Goal: Information Seeking & Learning: Learn about a topic

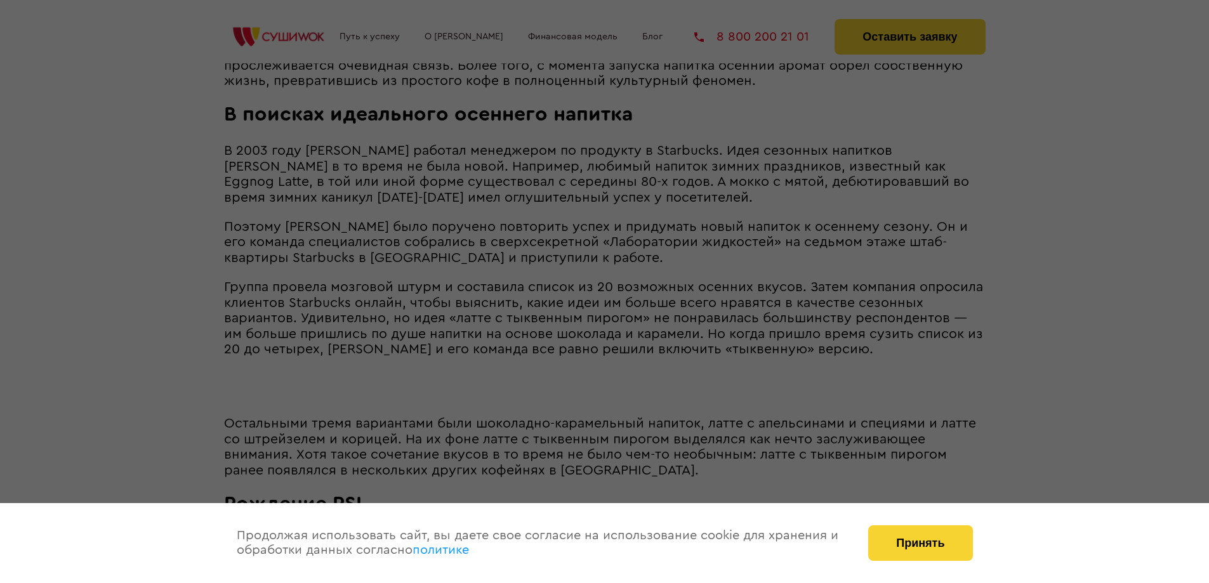
scroll to position [888, 0]
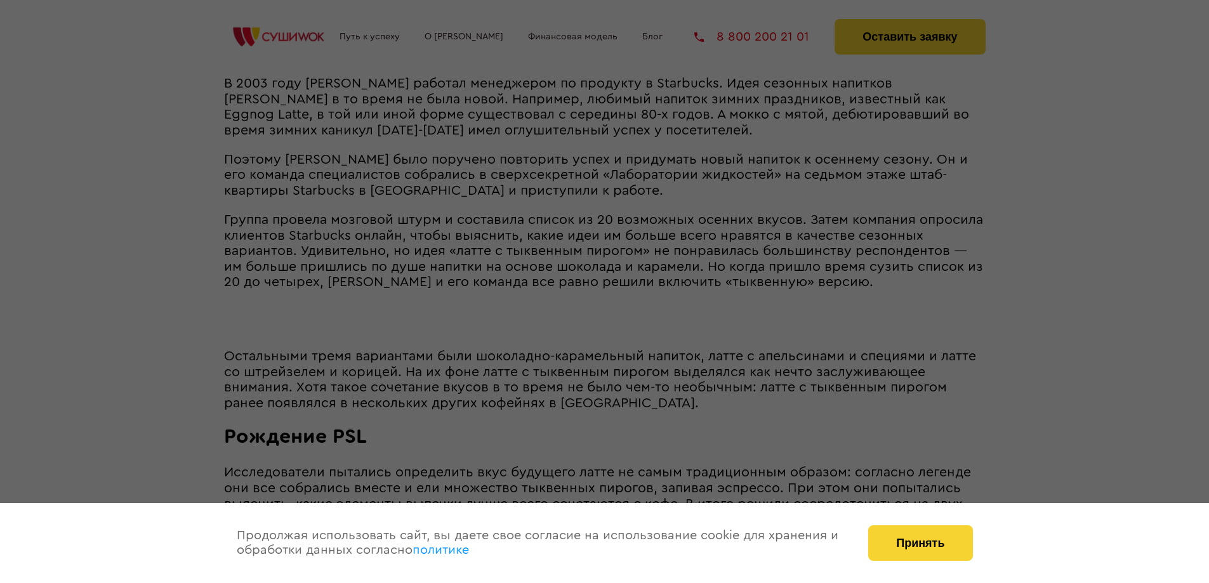
click at [529, 226] on div at bounding box center [604, 291] width 1209 height 583
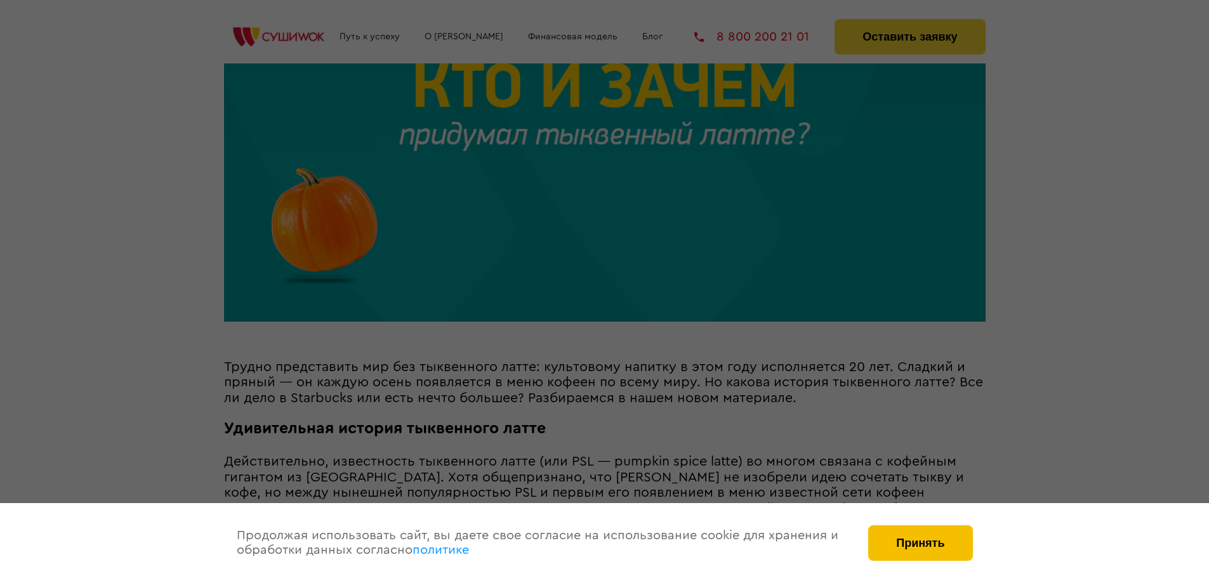
click at [932, 541] on button "Принять" at bounding box center [920, 543] width 104 height 36
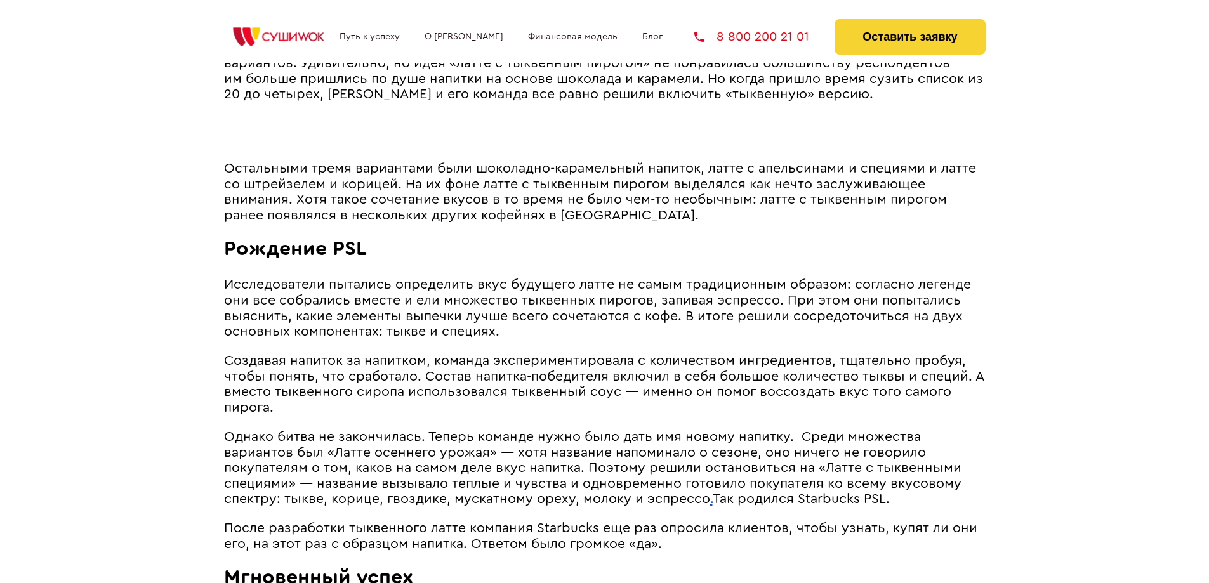
scroll to position [1330, 0]
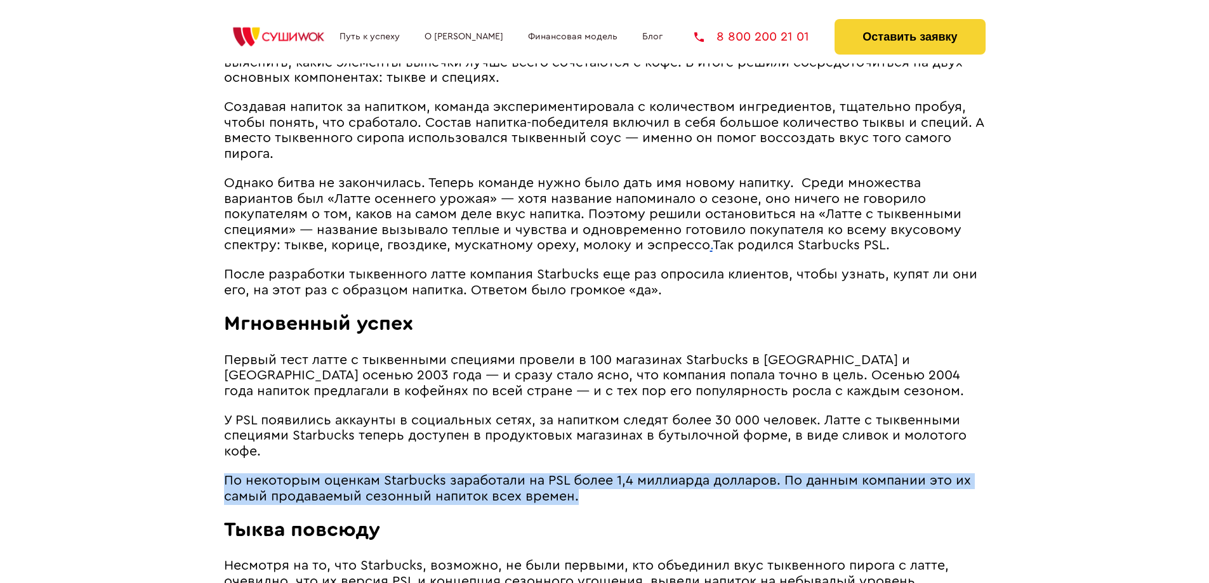
drag, startPoint x: 226, startPoint y: 482, endPoint x: 610, endPoint y: 497, distance: 384.2
click at [610, 497] on p "По некоторым оценкам Starbucks заработали на PSL более 1,4 миллиарда долларов. …" at bounding box center [604, 488] width 761 height 31
click at [563, 501] on span "По некоторым оценкам Starbucks заработали на PSL более 1,4 миллиарда долларов. …" at bounding box center [597, 488] width 747 height 29
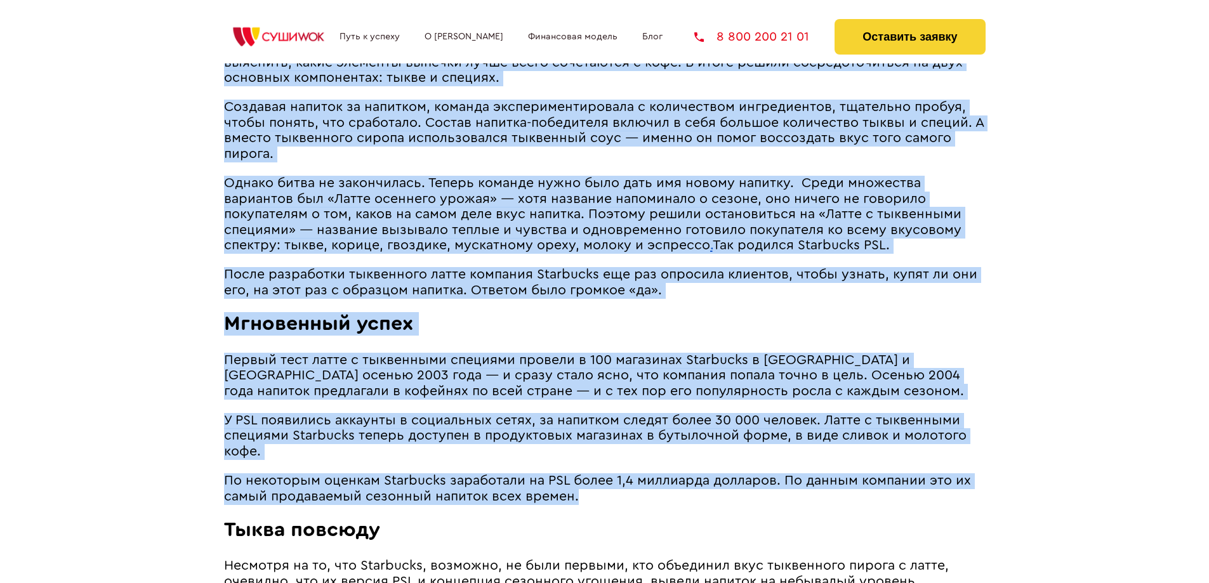
drag, startPoint x: 590, startPoint y: 499, endPoint x: 211, endPoint y: 482, distance: 379.8
click at [285, 489] on span "По некоторым оценкам Starbucks заработали на PSL более 1,4 миллиарда долларов. …" at bounding box center [597, 488] width 747 height 29
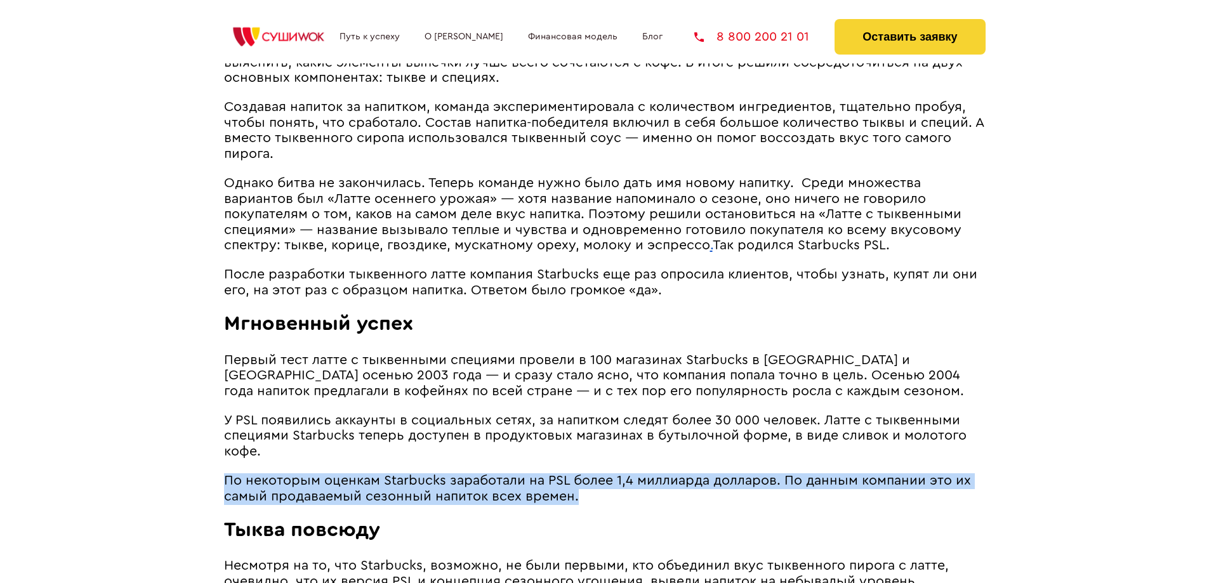
drag, startPoint x: 226, startPoint y: 482, endPoint x: 603, endPoint y: 493, distance: 377.7
click at [603, 493] on p "По некоторым оценкам Starbucks заработали на PSL более 1,4 миллиарда долларов. …" at bounding box center [604, 488] width 761 height 31
copy span "По некоторым оценкам Starbucks заработали на PSL более 1,4 миллиарда долларов. …"
